Goal: Find specific page/section: Find specific page/section

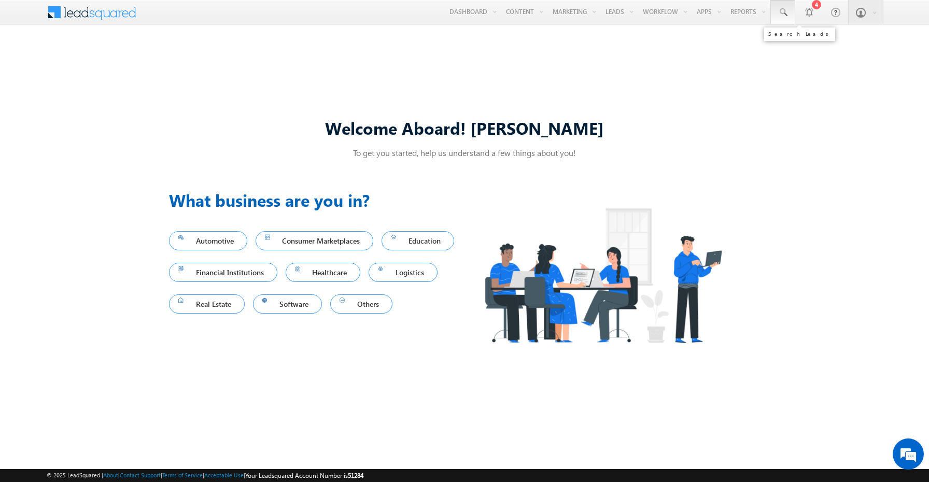
click at [781, 17] on span at bounding box center [783, 12] width 10 height 10
paste input "8991291493"
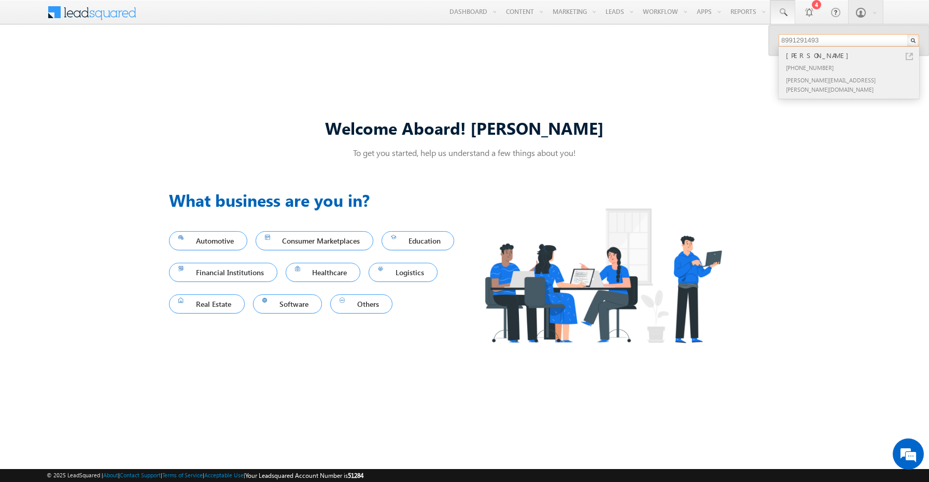
type input "8991291493"
click at [837, 55] on div "[PERSON_NAME]" at bounding box center [853, 55] width 139 height 11
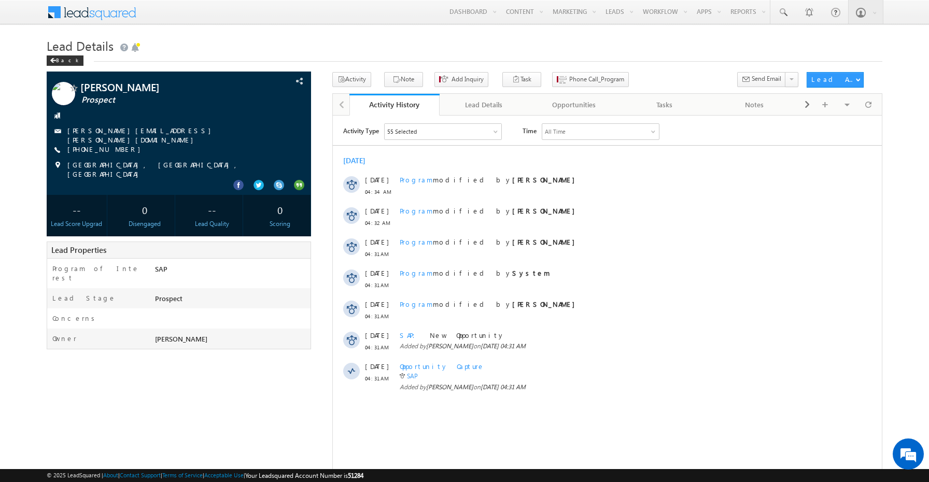
click at [571, 106] on div "Opportunities" at bounding box center [574, 105] width 73 height 12
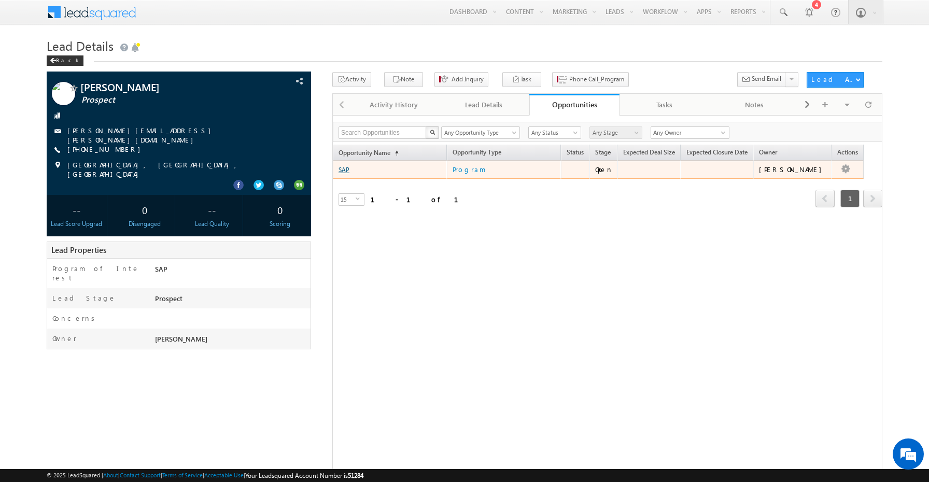
click at [340, 171] on link "SAP" at bounding box center [344, 170] width 11 height 8
